Goal: Information Seeking & Learning: Compare options

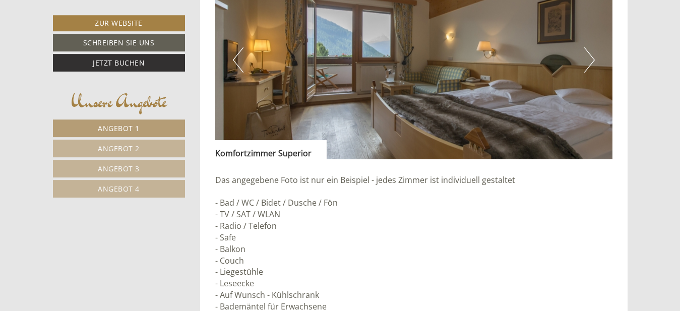
scroll to position [1439, 0]
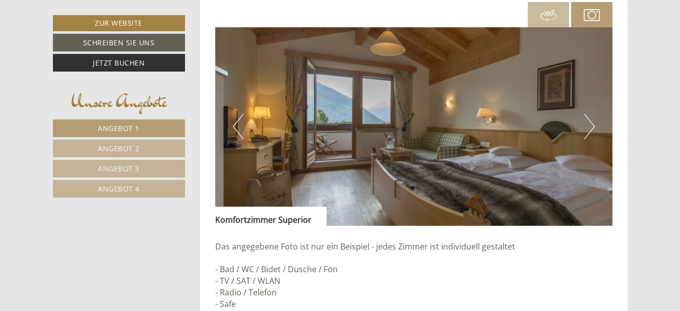
click at [591, 126] on button "Next" at bounding box center [589, 126] width 11 height 25
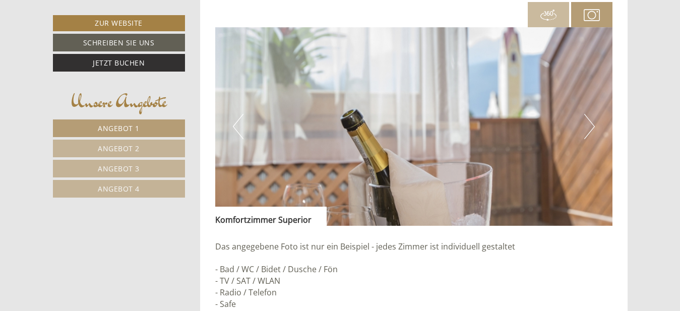
click at [591, 126] on button "Next" at bounding box center [589, 126] width 11 height 25
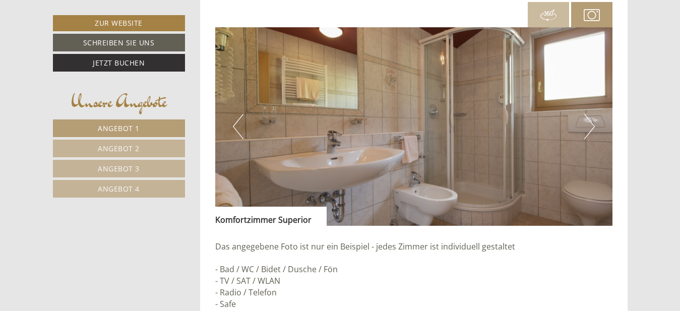
click at [234, 126] on button "Previous" at bounding box center [238, 126] width 11 height 25
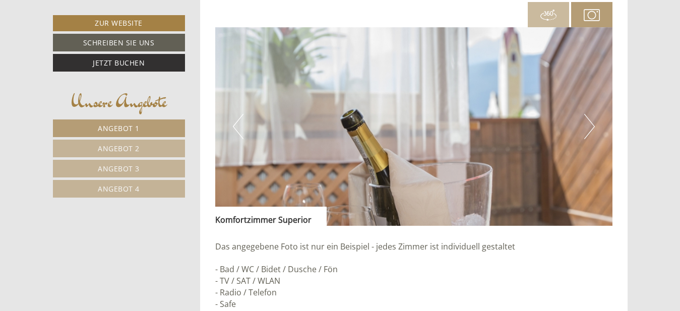
click at [589, 133] on button "Next" at bounding box center [589, 126] width 11 height 25
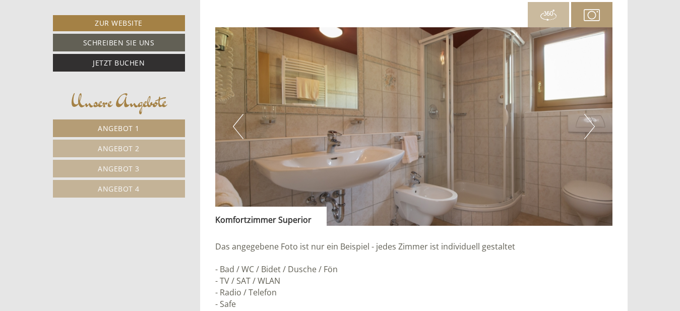
click at [589, 133] on button "Next" at bounding box center [589, 126] width 11 height 25
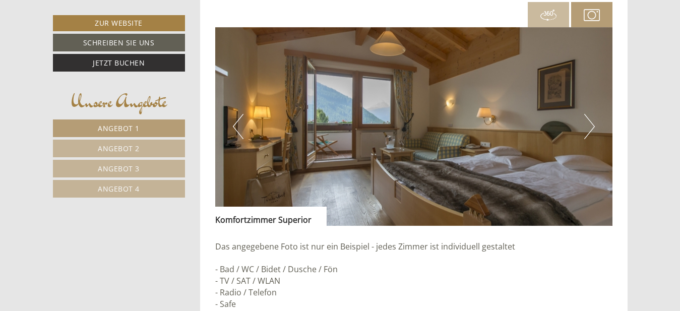
click at [589, 133] on button "Next" at bounding box center [589, 126] width 11 height 25
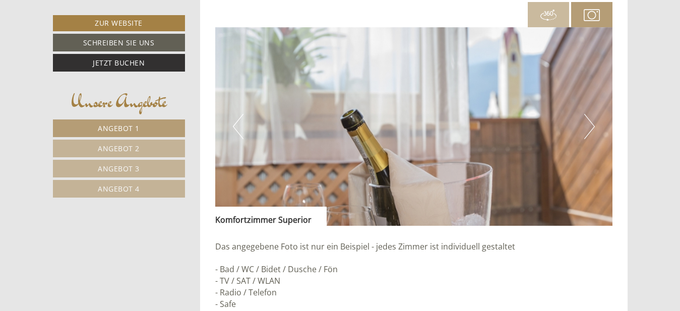
click at [589, 133] on button "Next" at bounding box center [589, 126] width 11 height 25
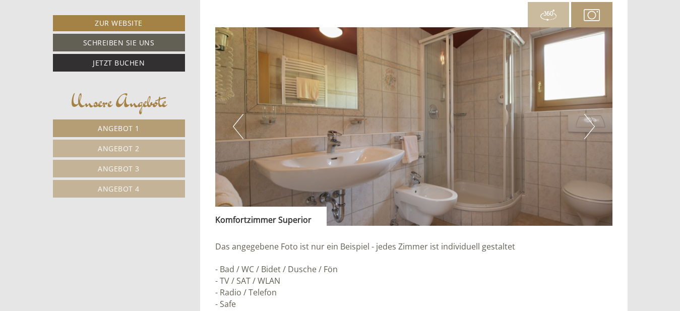
click at [589, 133] on button "Next" at bounding box center [589, 126] width 11 height 25
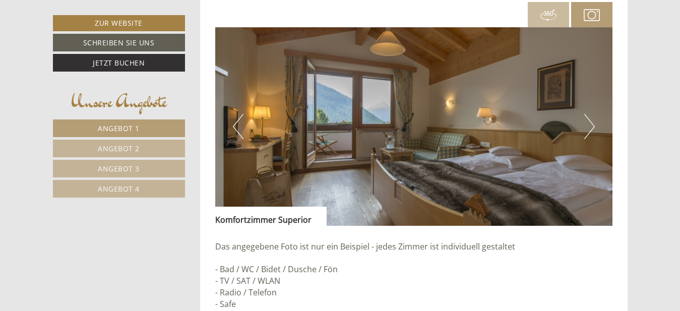
click at [589, 133] on button "Next" at bounding box center [589, 126] width 11 height 25
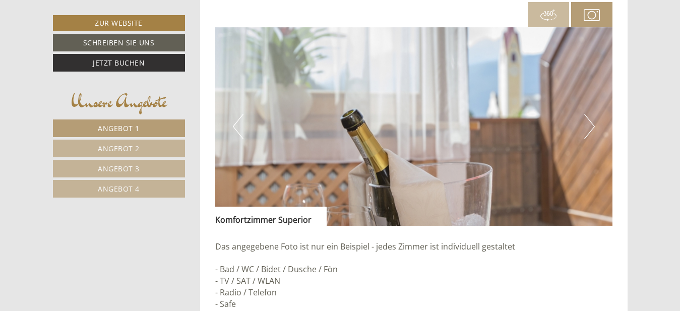
click at [129, 145] on span "Angebot 2" at bounding box center [119, 149] width 42 height 10
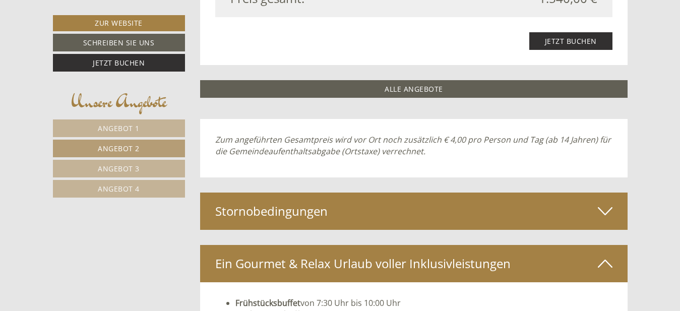
scroll to position [1267, 0]
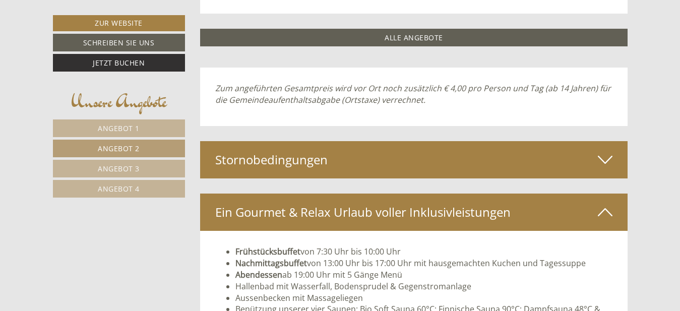
click at [131, 169] on span "Angebot 3" at bounding box center [119, 169] width 42 height 10
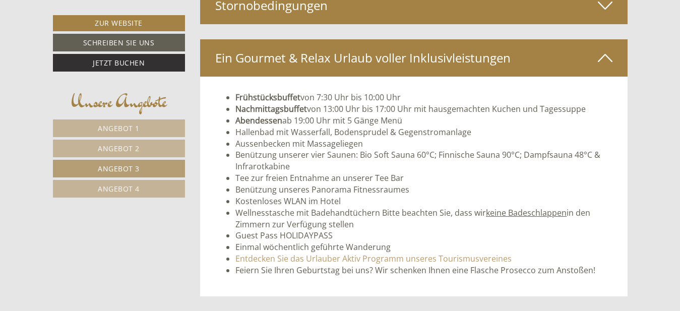
scroll to position [1319, 0]
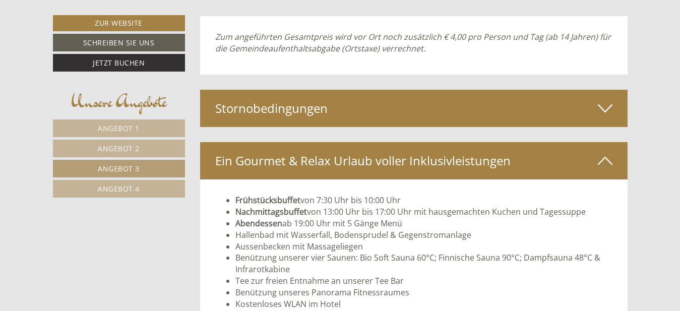
click at [116, 189] on span "Angebot 4" at bounding box center [119, 189] width 42 height 10
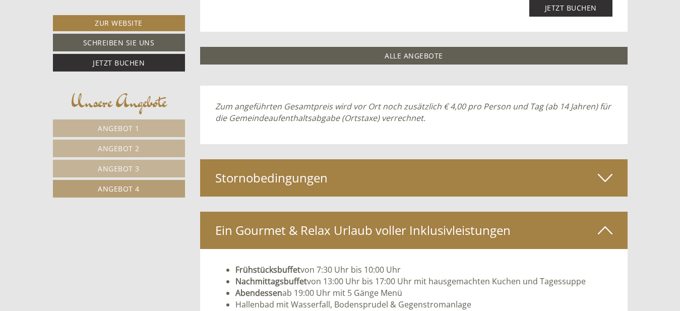
scroll to position [1267, 0]
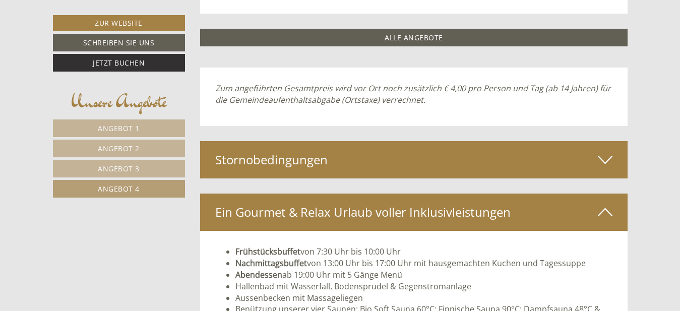
click at [607, 159] on icon at bounding box center [605, 159] width 15 height 17
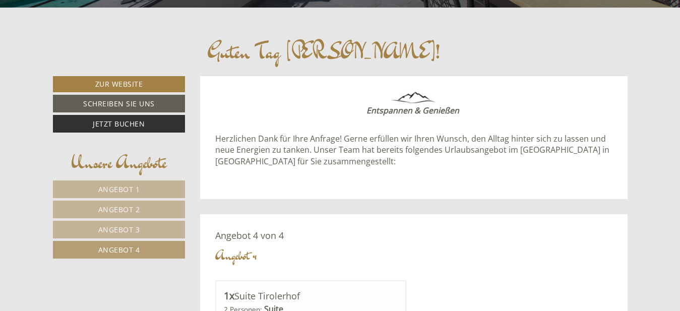
scroll to position [342, 0]
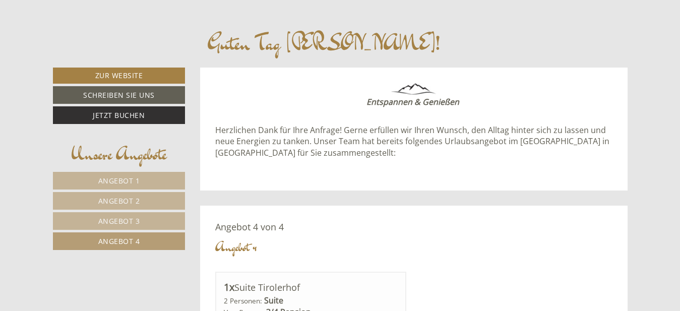
click at [117, 180] on span "Angebot 1" at bounding box center [119, 181] width 42 height 10
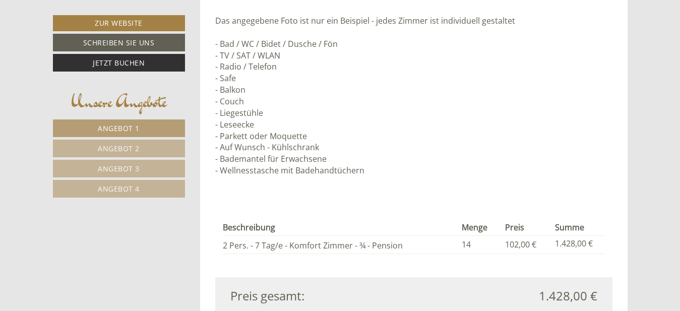
scroll to position [907, 0]
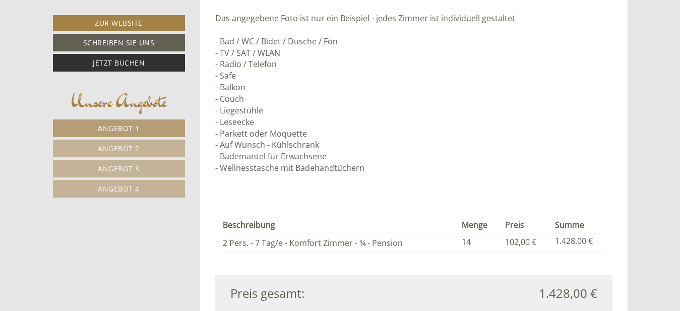
click at [91, 146] on link "Angebot 2" at bounding box center [119, 149] width 132 height 18
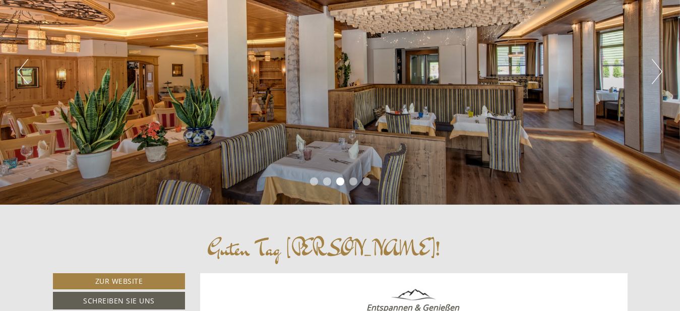
scroll to position [34, 0]
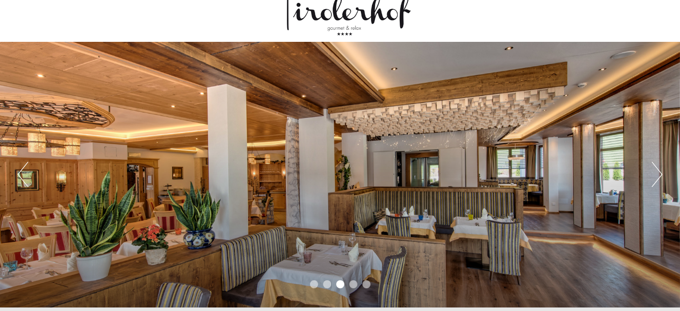
click at [656, 171] on button "Next" at bounding box center [656, 174] width 11 height 25
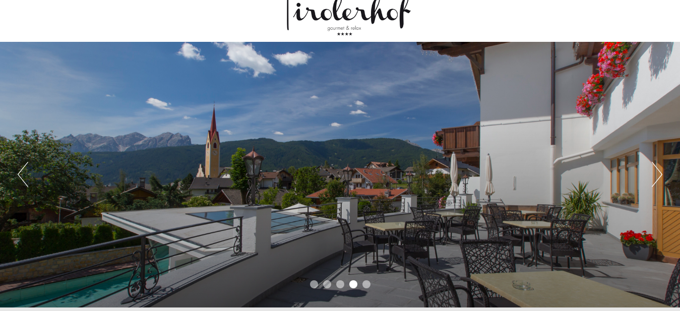
click at [656, 171] on button "Next" at bounding box center [656, 174] width 11 height 25
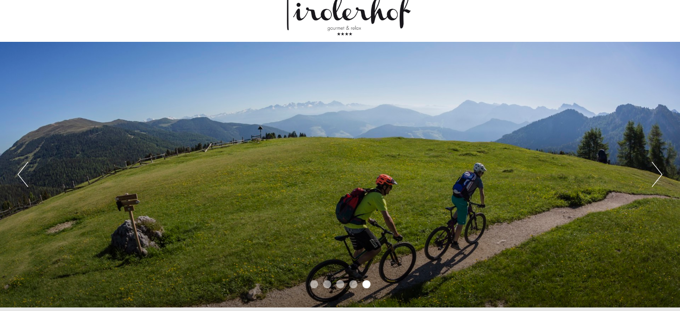
click at [656, 171] on button "Next" at bounding box center [656, 174] width 11 height 25
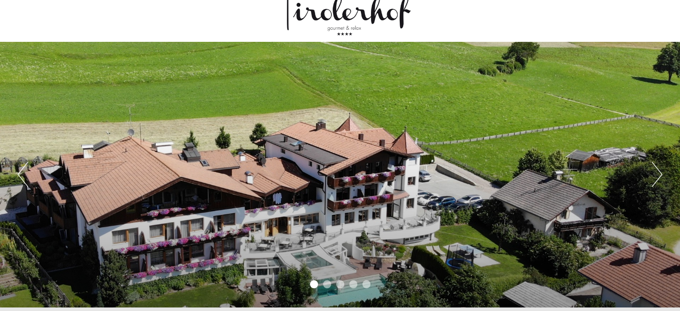
click at [656, 171] on button "Next" at bounding box center [656, 174] width 11 height 25
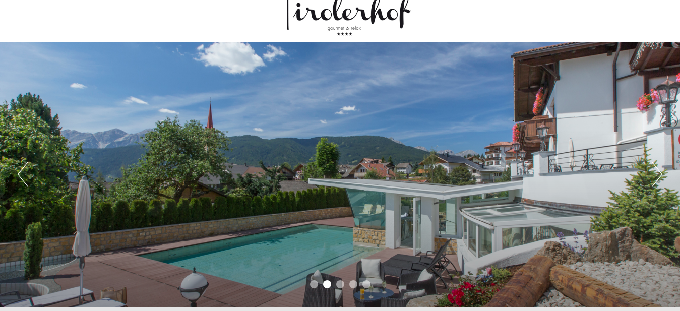
click at [656, 171] on button "Next" at bounding box center [656, 174] width 11 height 25
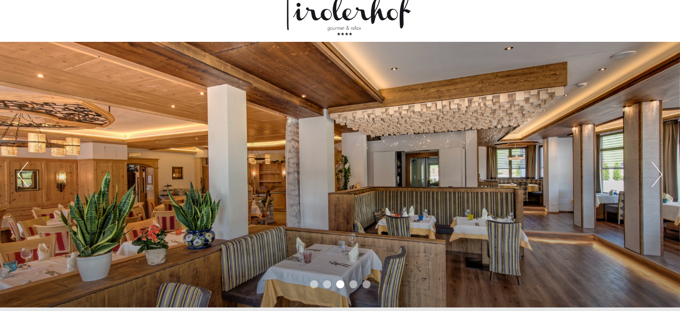
click at [656, 171] on button "Next" at bounding box center [656, 174] width 11 height 25
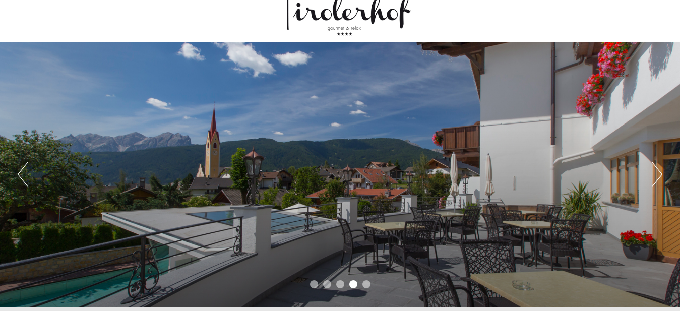
click at [655, 171] on button "Next" at bounding box center [656, 174] width 11 height 25
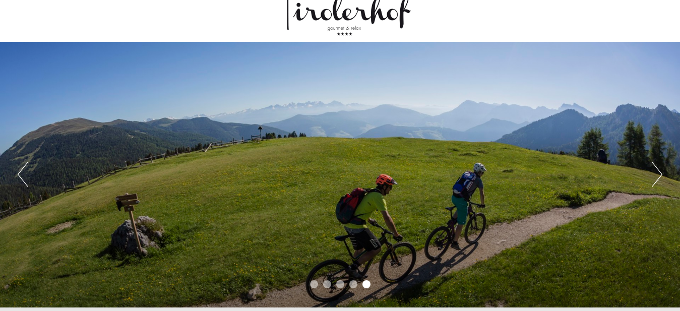
click at [655, 171] on button "Next" at bounding box center [656, 174] width 11 height 25
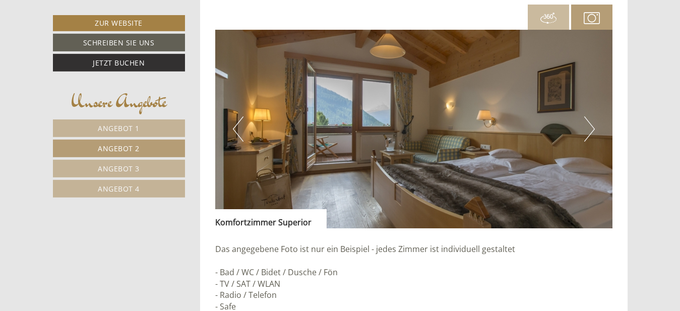
scroll to position [720, 0]
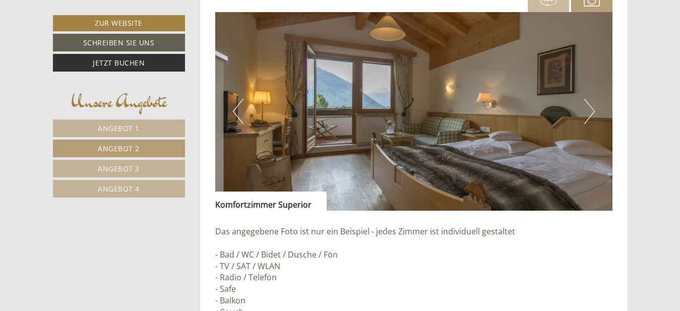
click at [106, 129] on span "Angebot 1" at bounding box center [119, 128] width 42 height 10
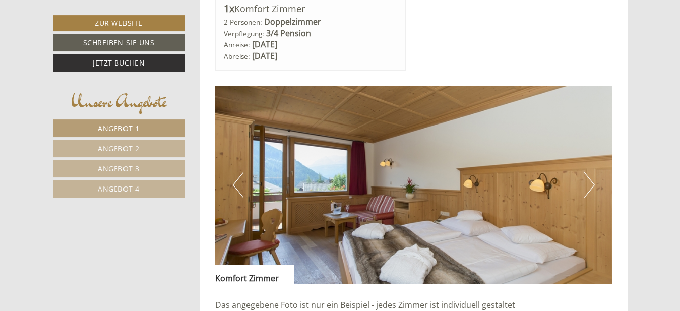
scroll to position [702, 0]
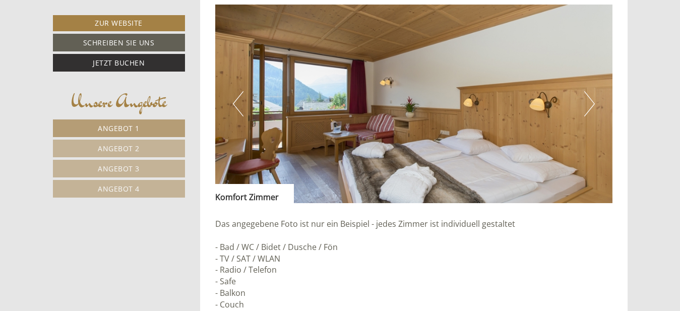
click at [583, 109] on img at bounding box center [413, 104] width 397 height 199
click at [590, 97] on button "Next" at bounding box center [589, 103] width 11 height 25
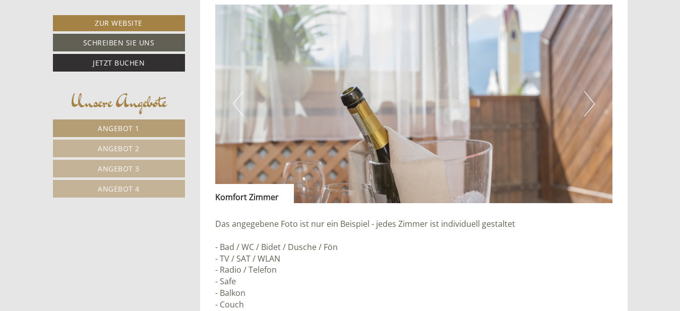
click at [587, 99] on button "Next" at bounding box center [589, 103] width 11 height 25
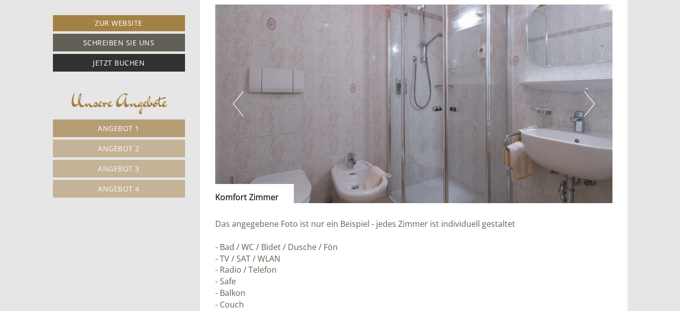
click at [587, 99] on button "Next" at bounding box center [589, 103] width 11 height 25
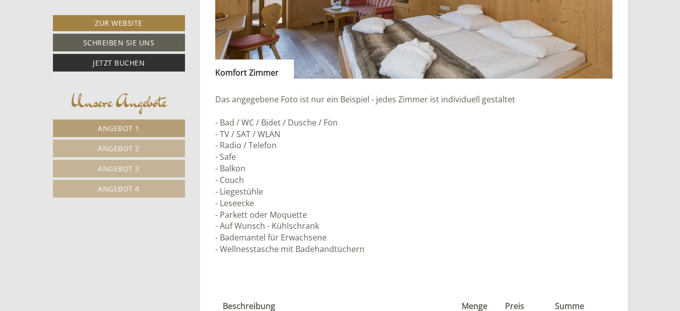
scroll to position [856, 0]
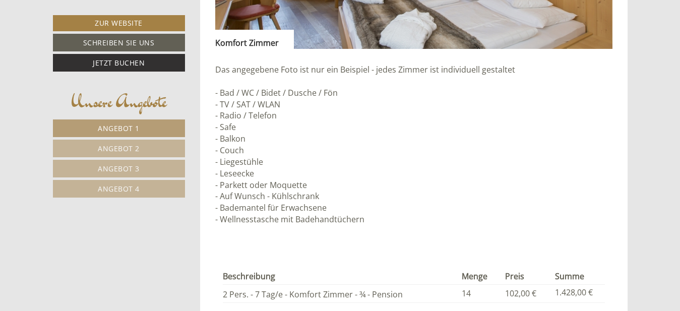
click at [116, 146] on span "Angebot 2" at bounding box center [119, 149] width 42 height 10
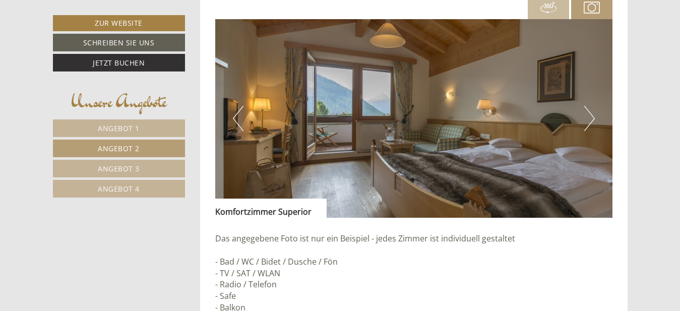
scroll to position [753, 0]
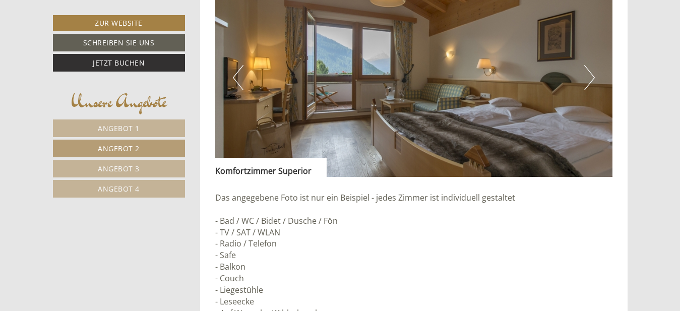
click at [589, 75] on button "Next" at bounding box center [589, 77] width 11 height 25
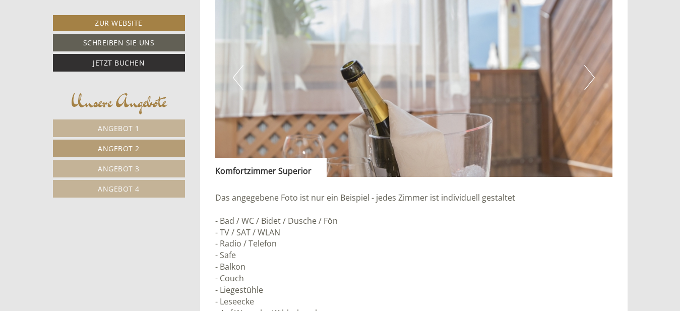
click at [589, 75] on button "Next" at bounding box center [589, 77] width 11 height 25
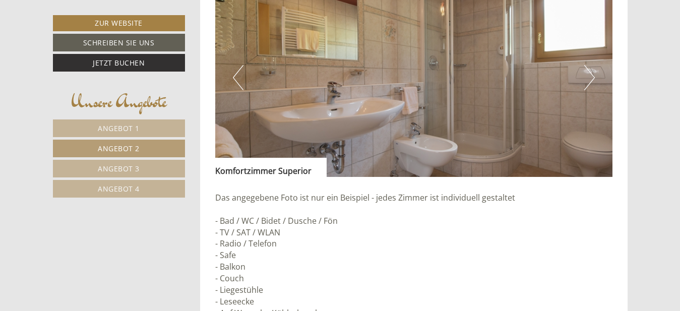
click at [235, 77] on button "Previous" at bounding box center [238, 77] width 11 height 25
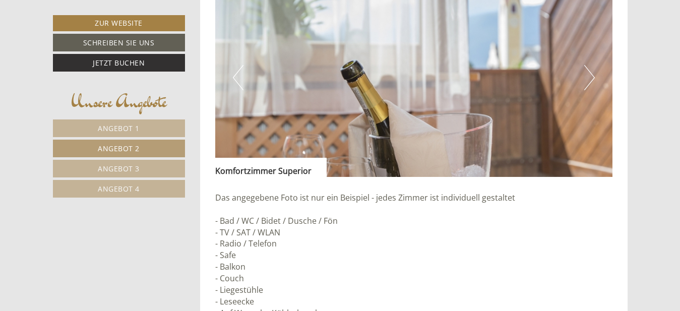
click at [142, 126] on link "Angebot 1" at bounding box center [119, 128] width 132 height 18
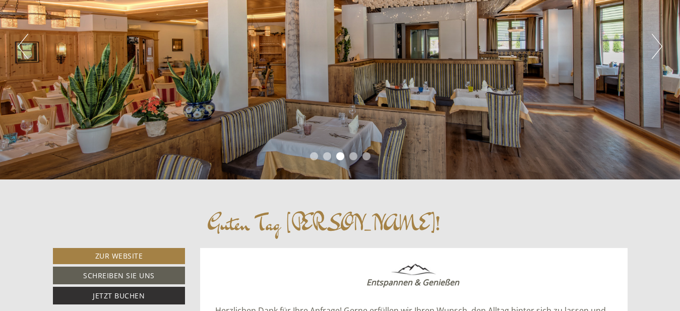
scroll to position [0, 0]
